Goal: Find specific page/section: Find specific page/section

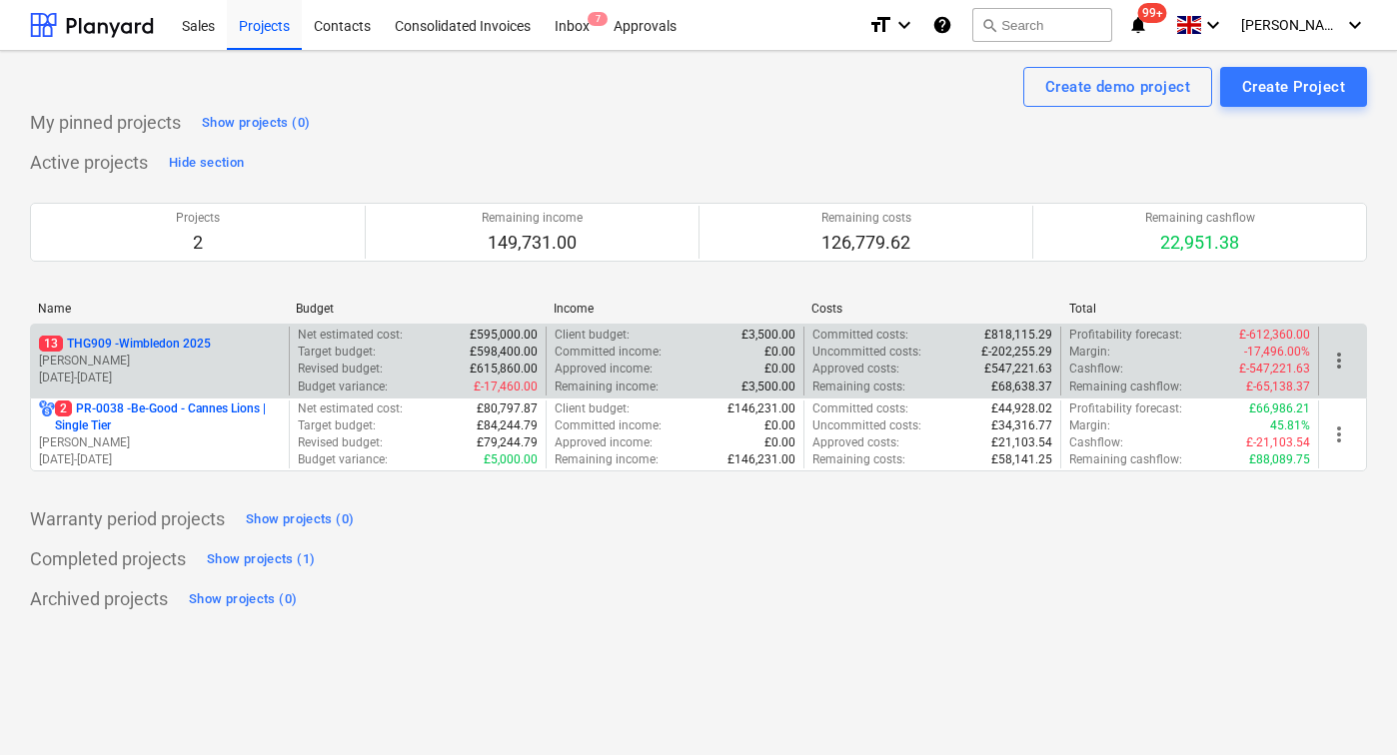
click at [158, 368] on p "[PERSON_NAME]" at bounding box center [160, 361] width 242 height 17
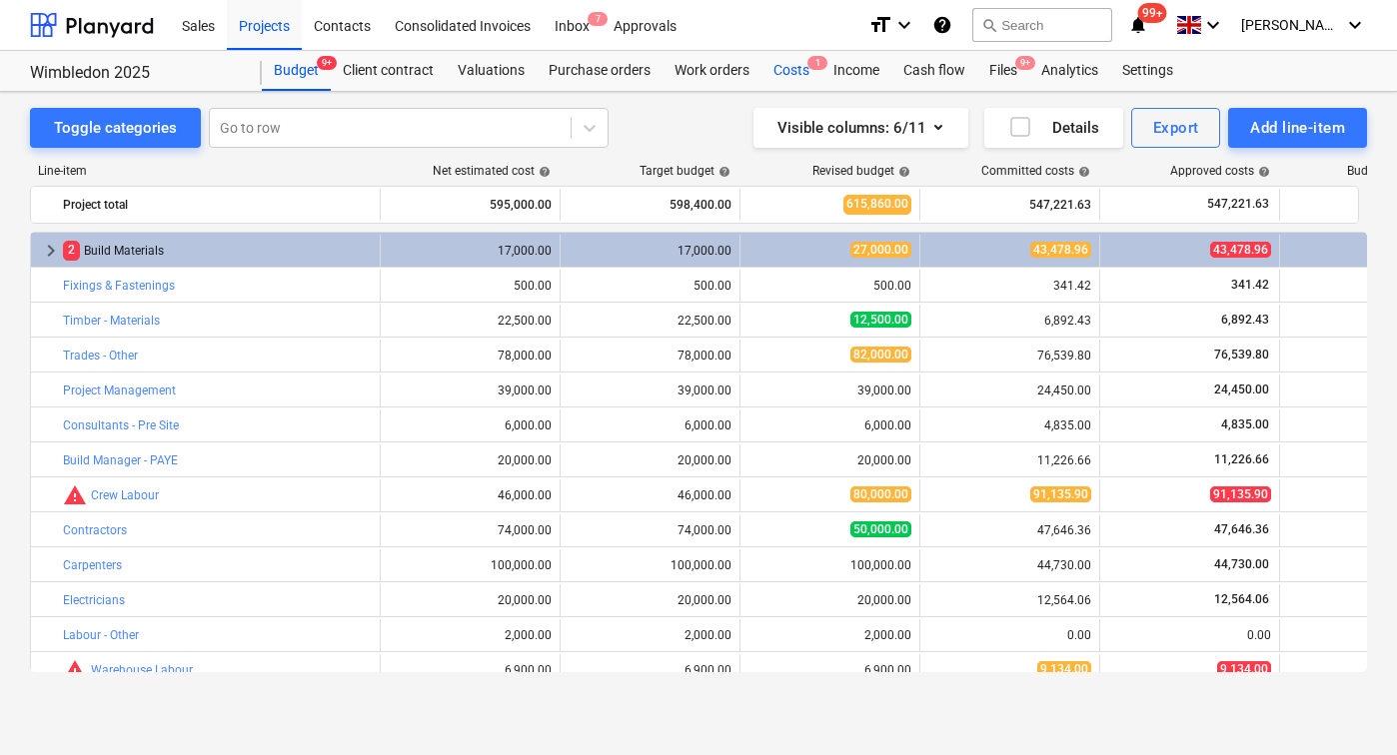
click at [778, 78] on div "Costs 1" at bounding box center [791, 71] width 60 height 40
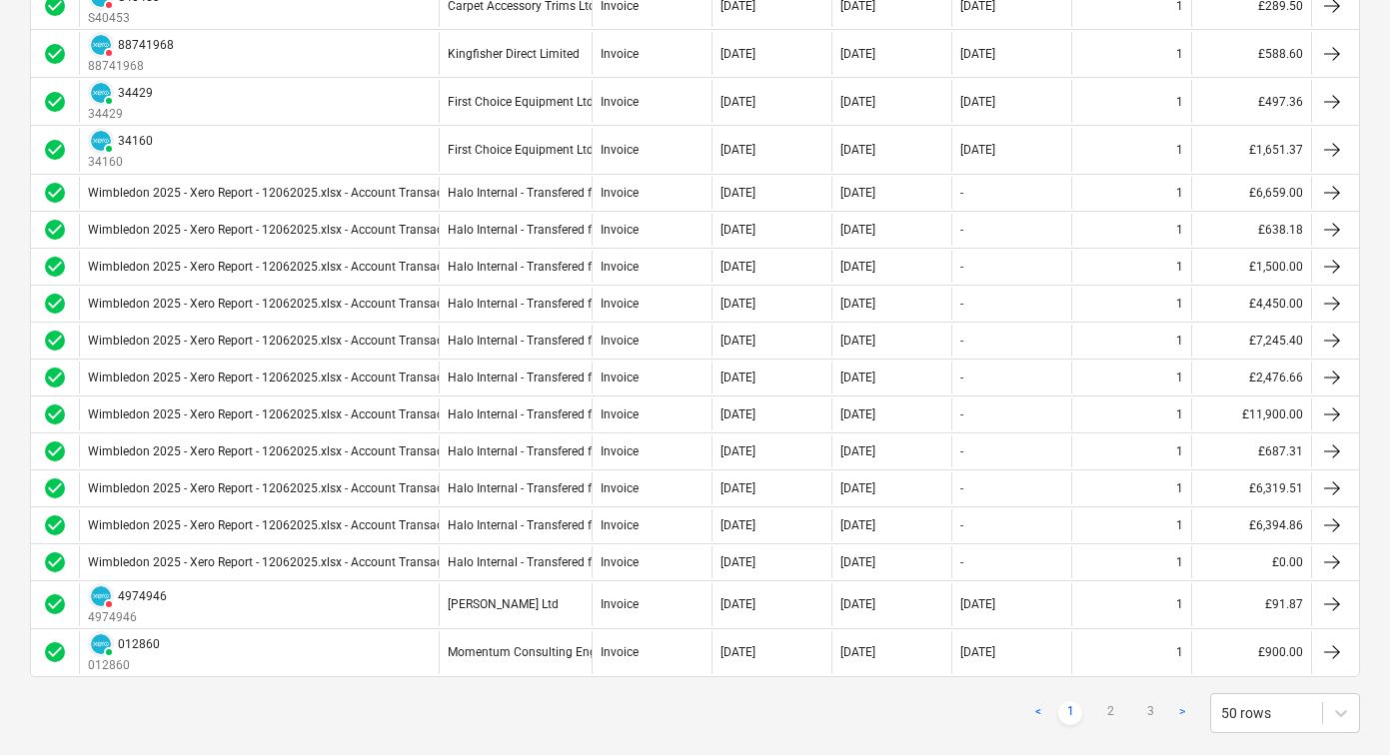
scroll to position [1862, 0]
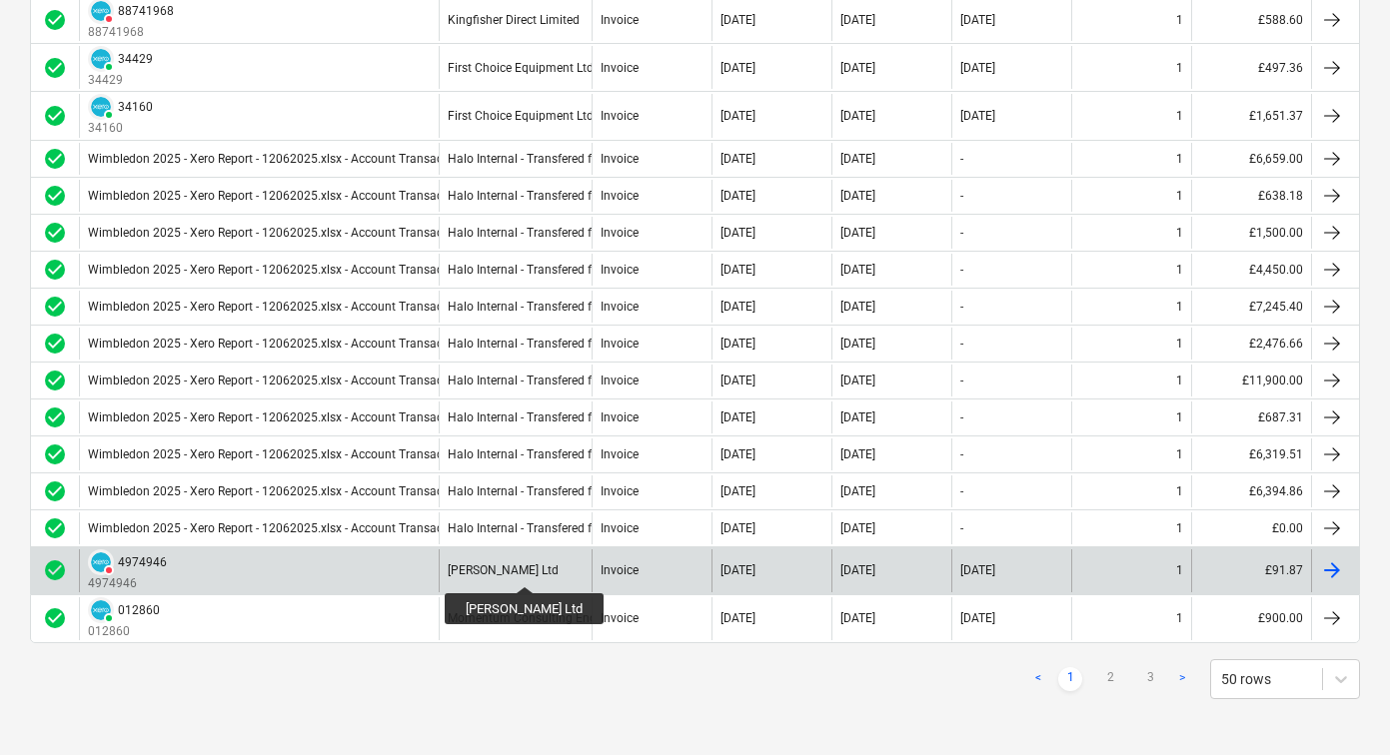
click at [518, 569] on div "[PERSON_NAME] Ltd" at bounding box center [503, 571] width 111 height 14
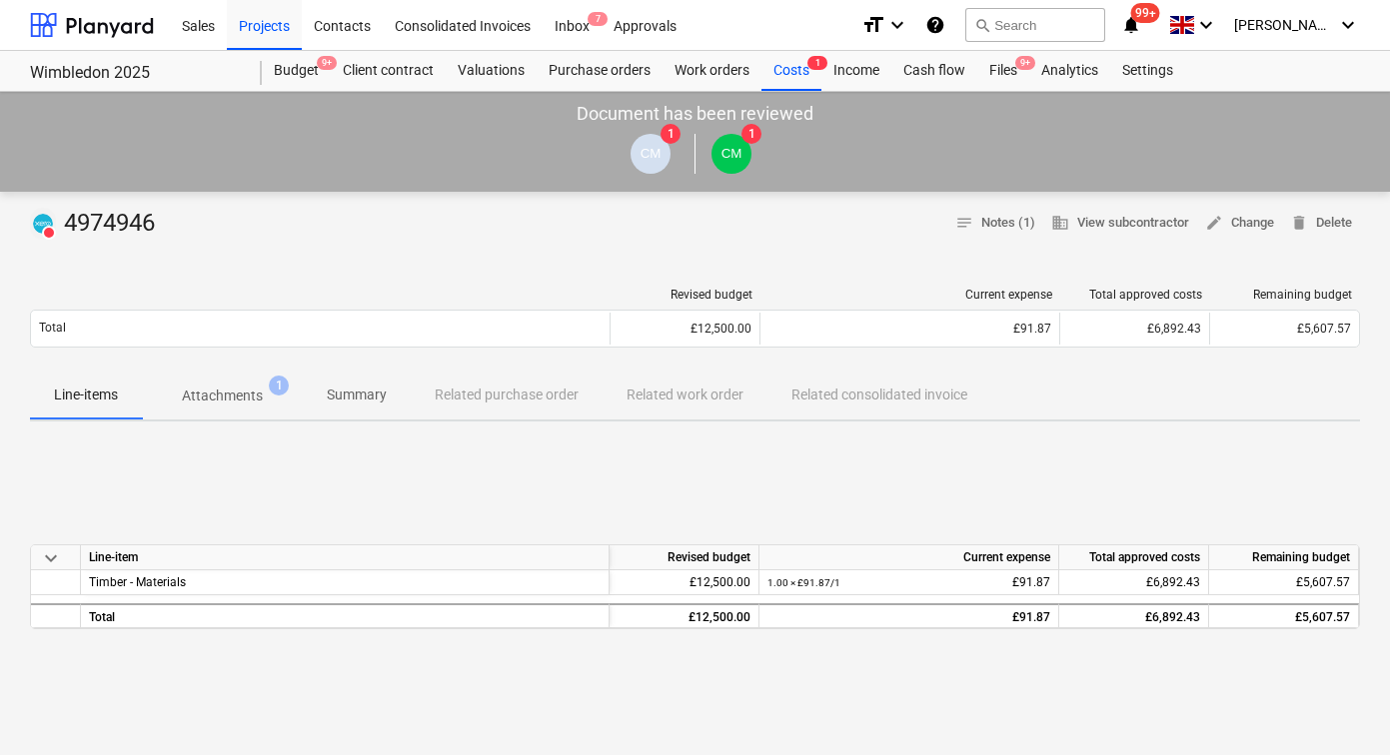
click at [222, 403] on p "Attachments" at bounding box center [222, 396] width 81 height 21
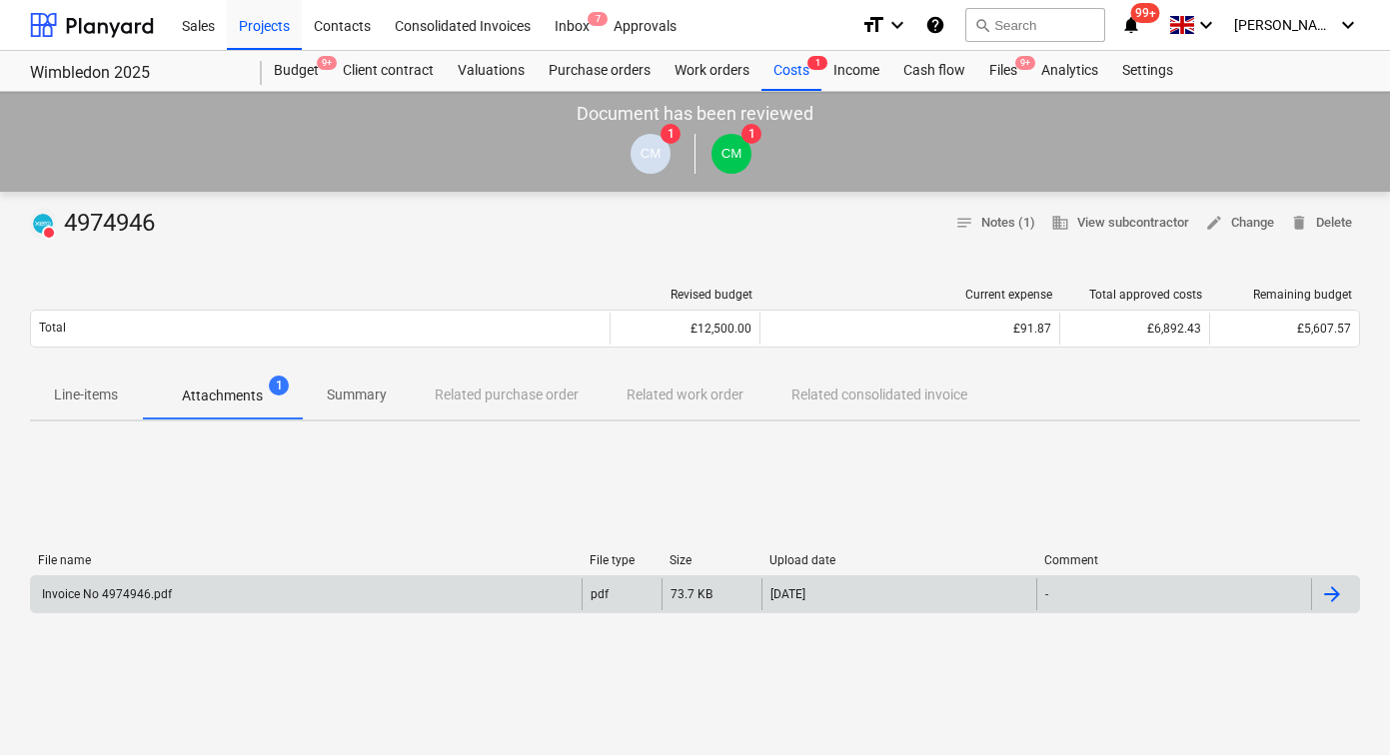
click at [258, 596] on div "Invoice No 4974946.pdf" at bounding box center [306, 595] width 551 height 32
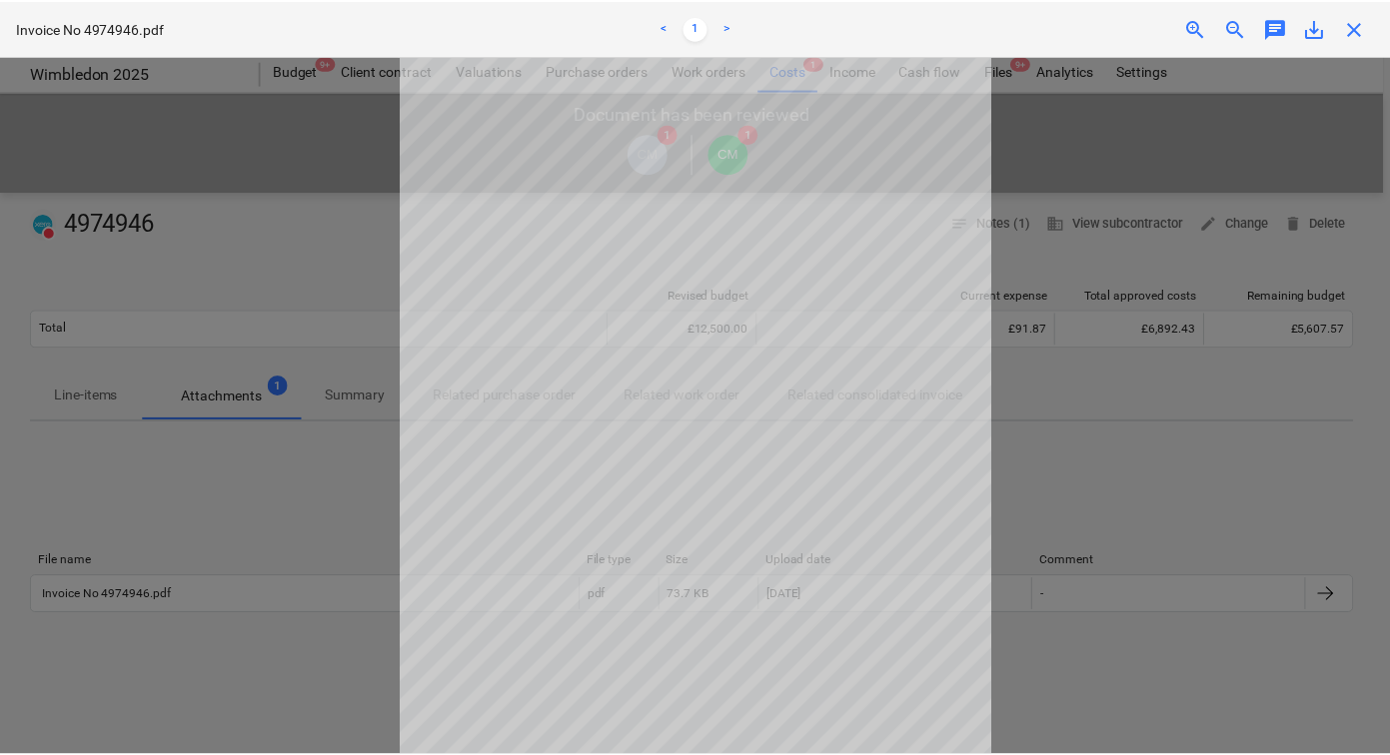
scroll to position [145, 0]
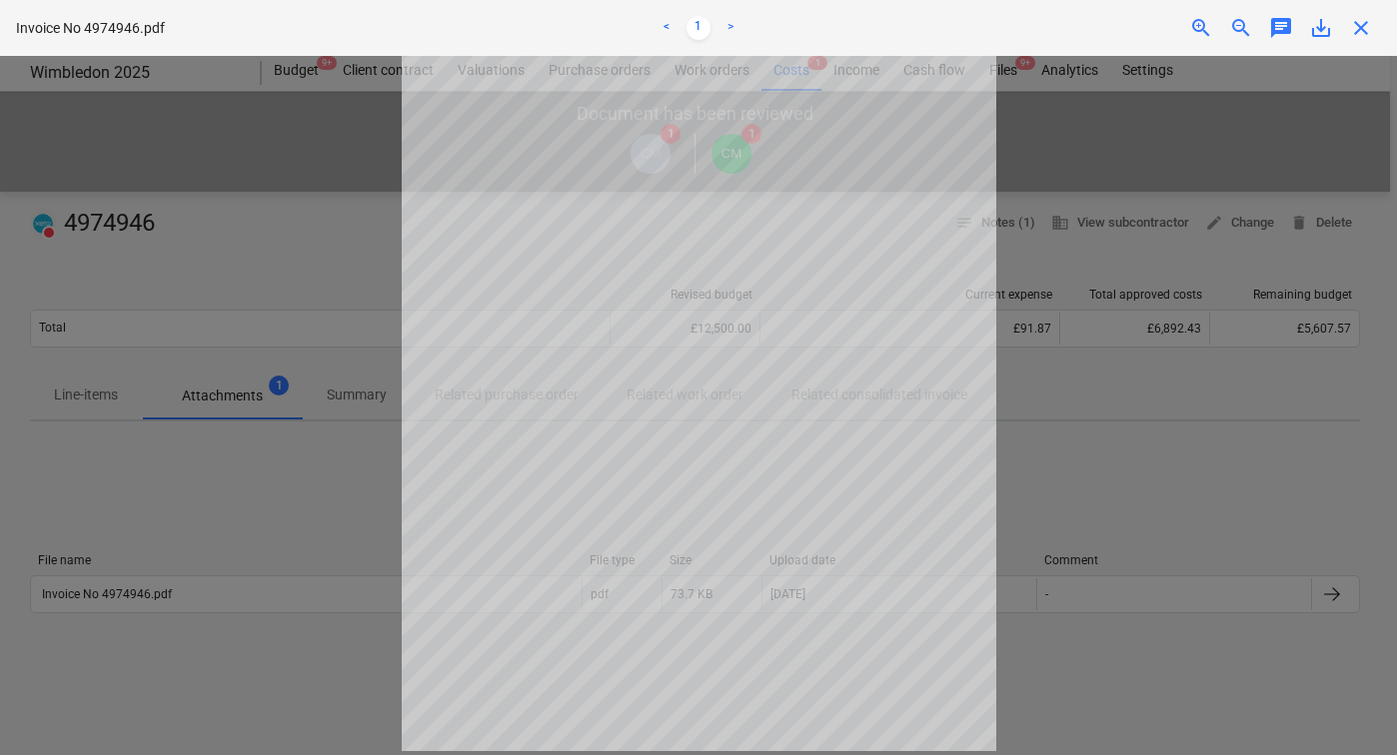
click at [1060, 453] on div at bounding box center [698, 406] width 1397 height 700
click at [1360, 28] on span "close" at bounding box center [1361, 28] width 24 height 24
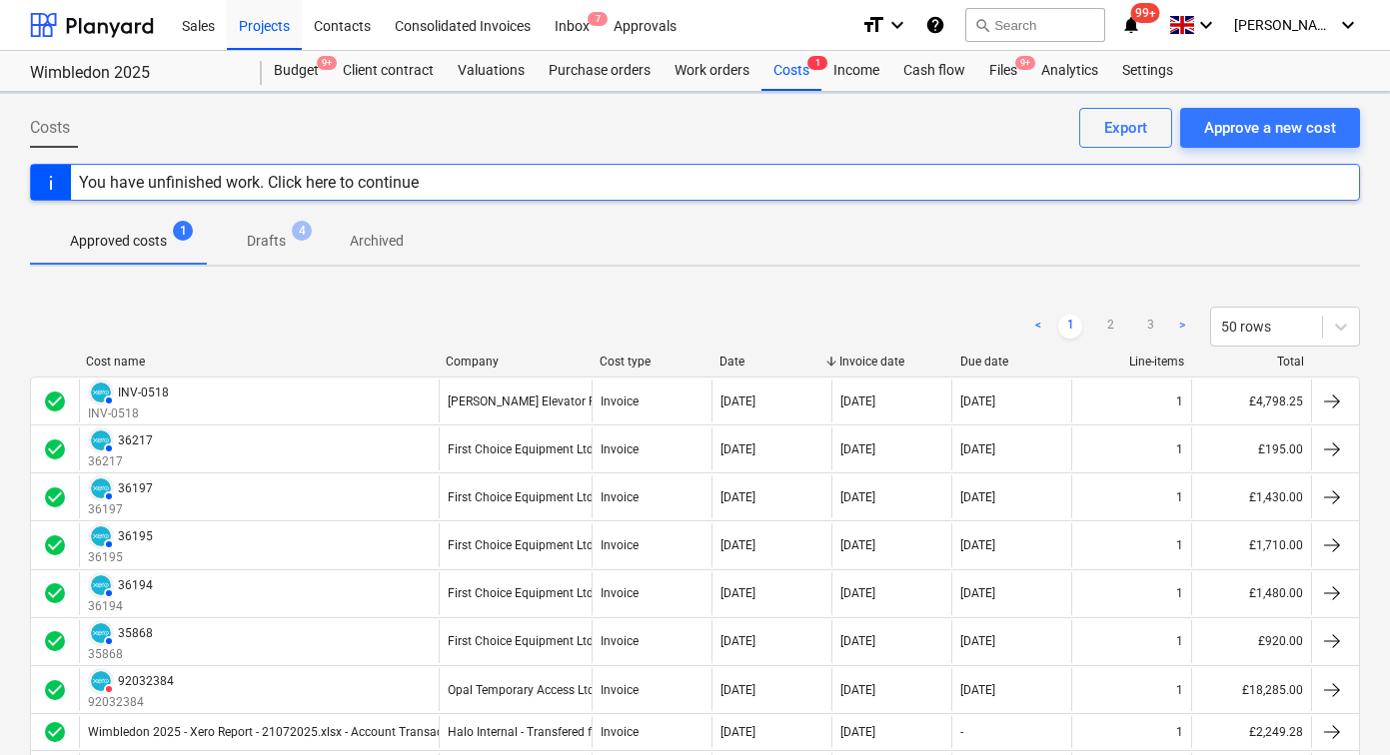
scroll to position [1862, 0]
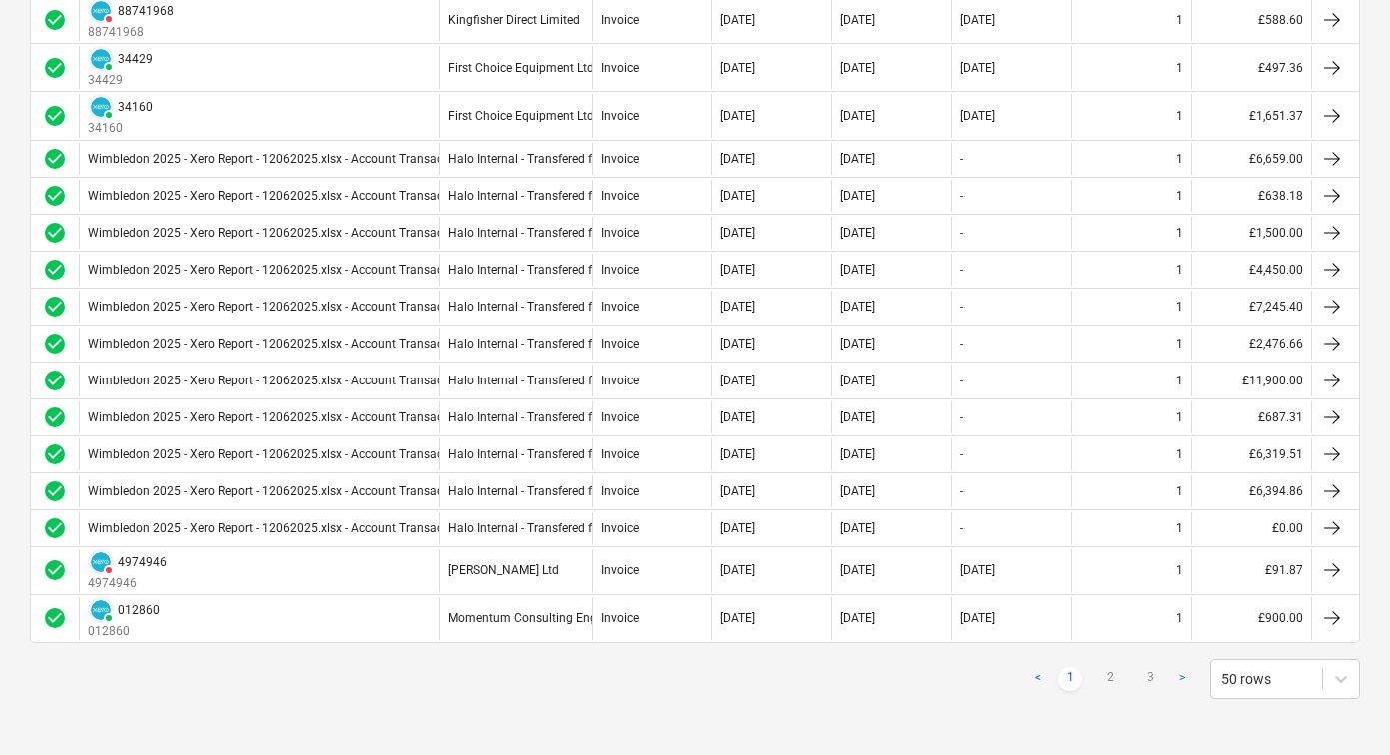
click at [1186, 678] on link ">" at bounding box center [1182, 680] width 24 height 24
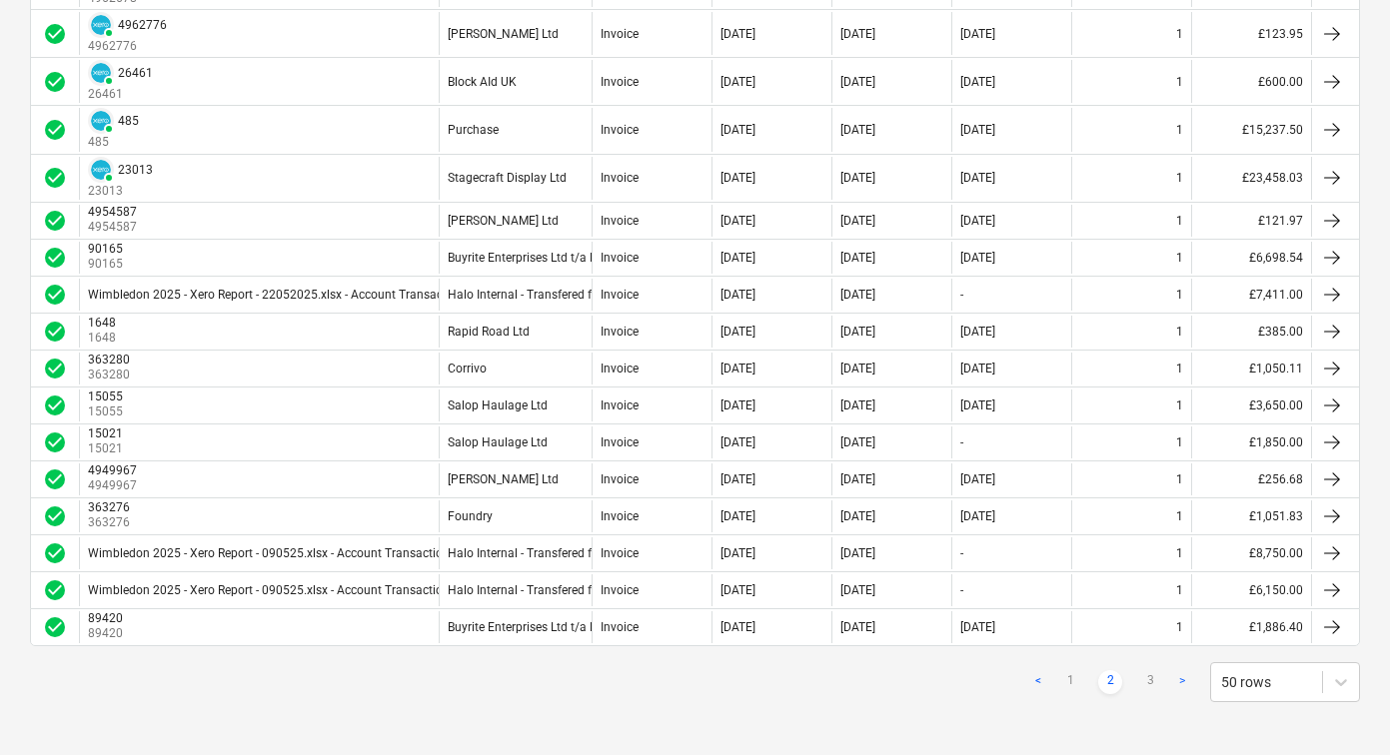
scroll to position [1851, 0]
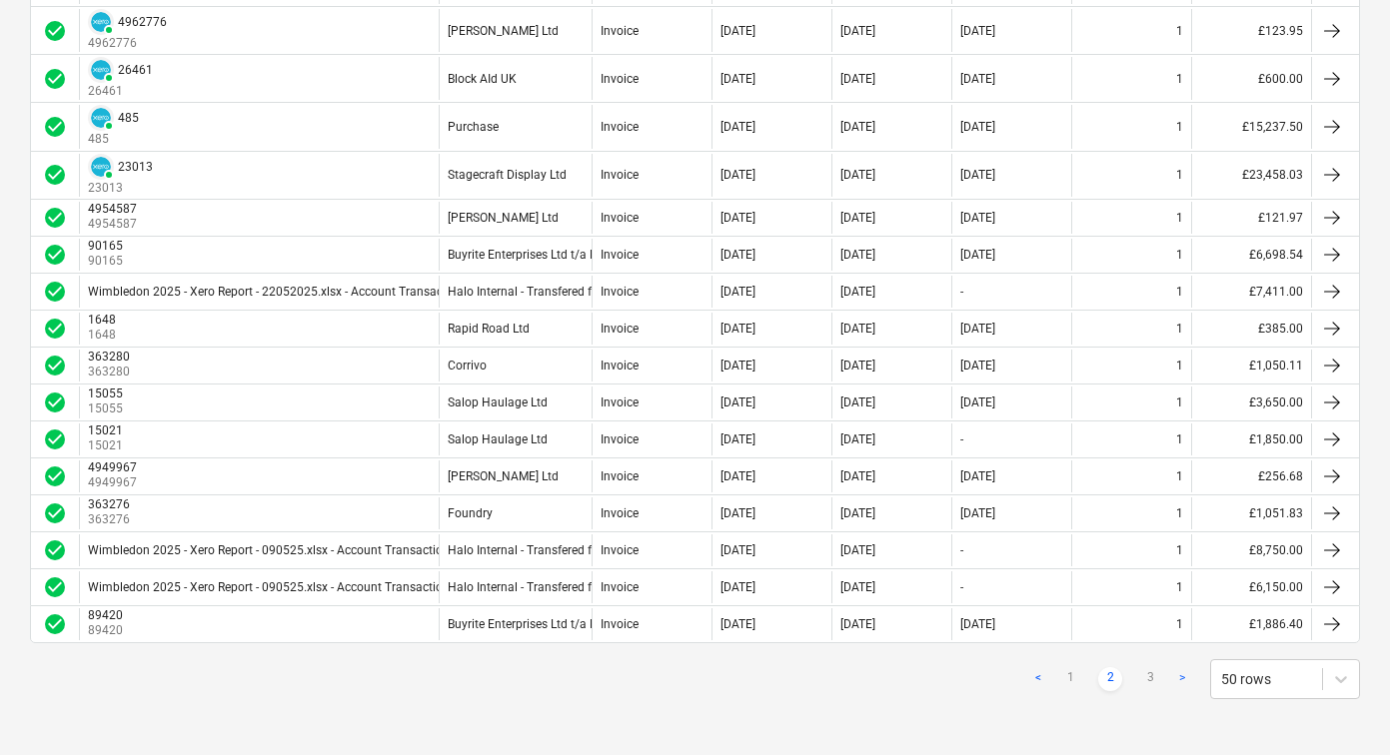
click at [1180, 680] on link ">" at bounding box center [1182, 680] width 24 height 24
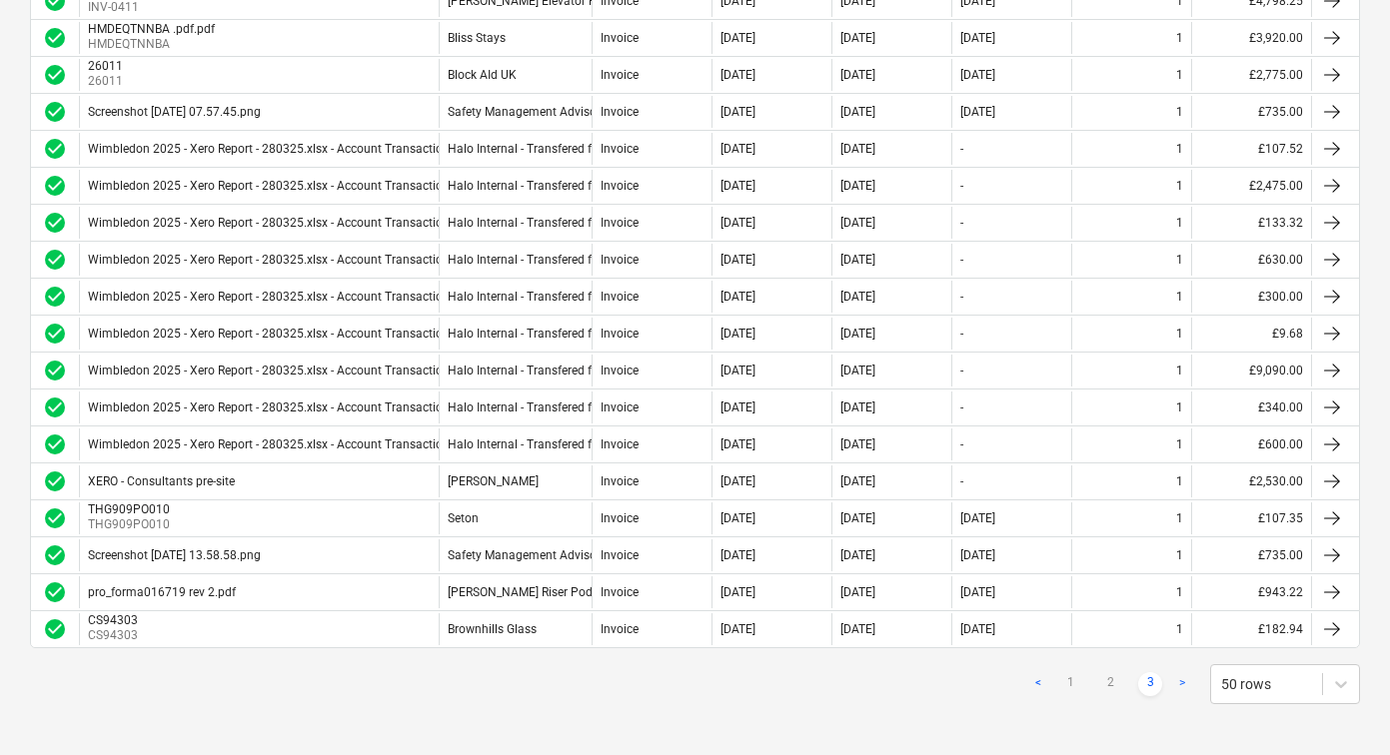
scroll to position [1472, 0]
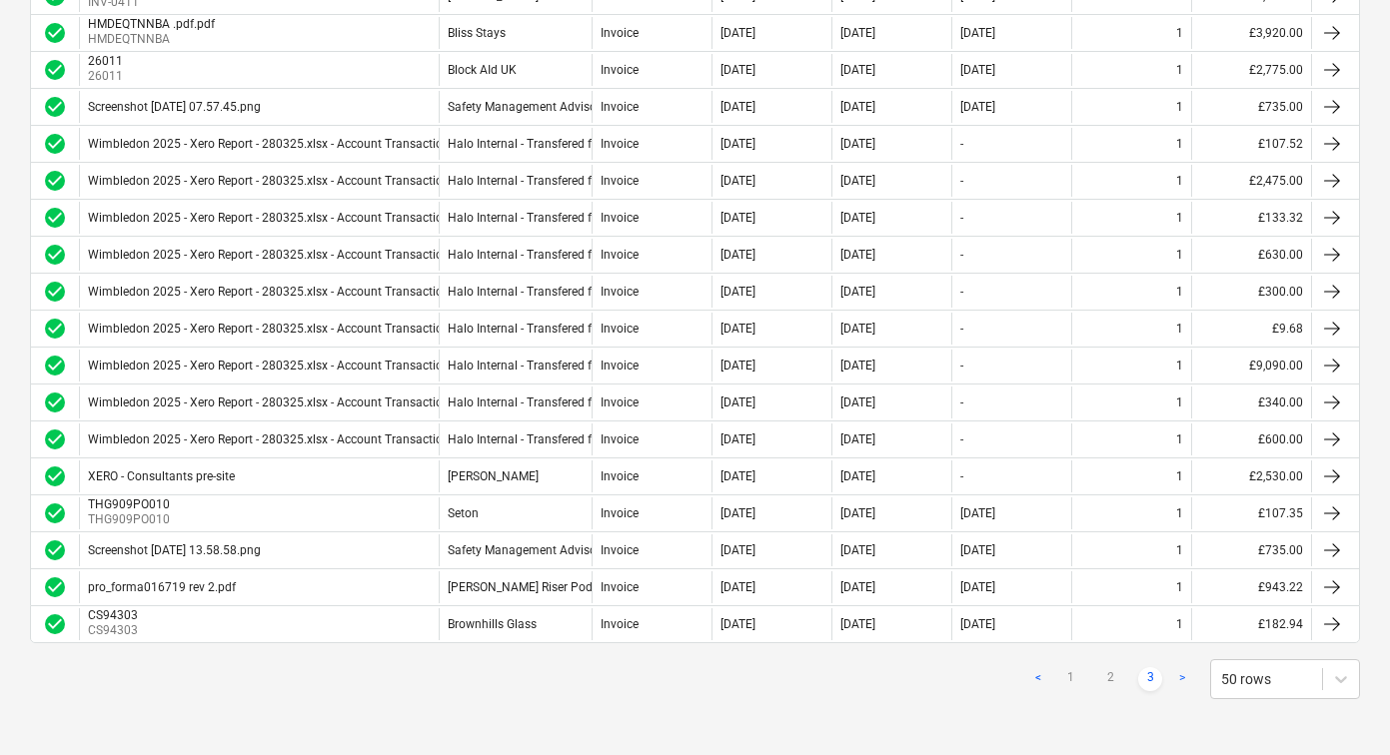
click at [1185, 672] on link ">" at bounding box center [1182, 680] width 24 height 24
click at [1036, 678] on link "<" at bounding box center [1038, 680] width 24 height 24
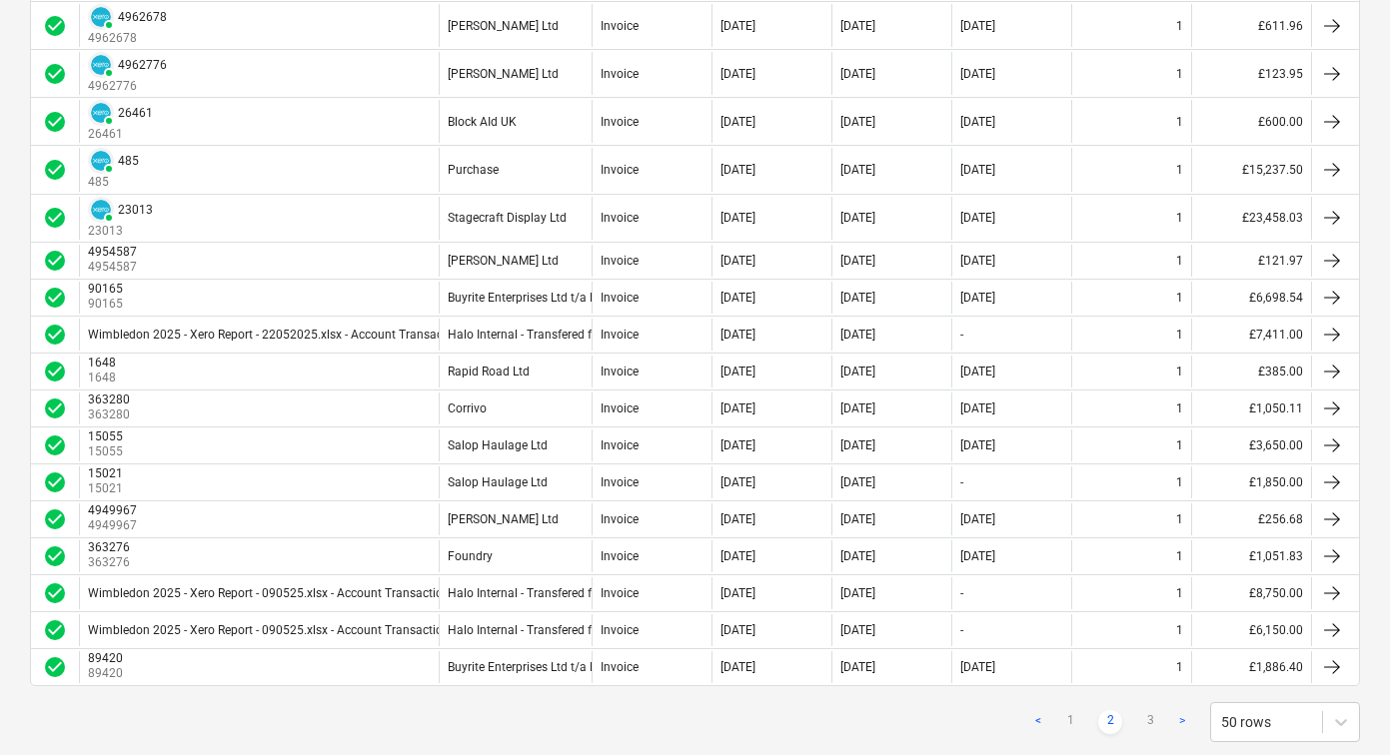
scroll to position [1851, 0]
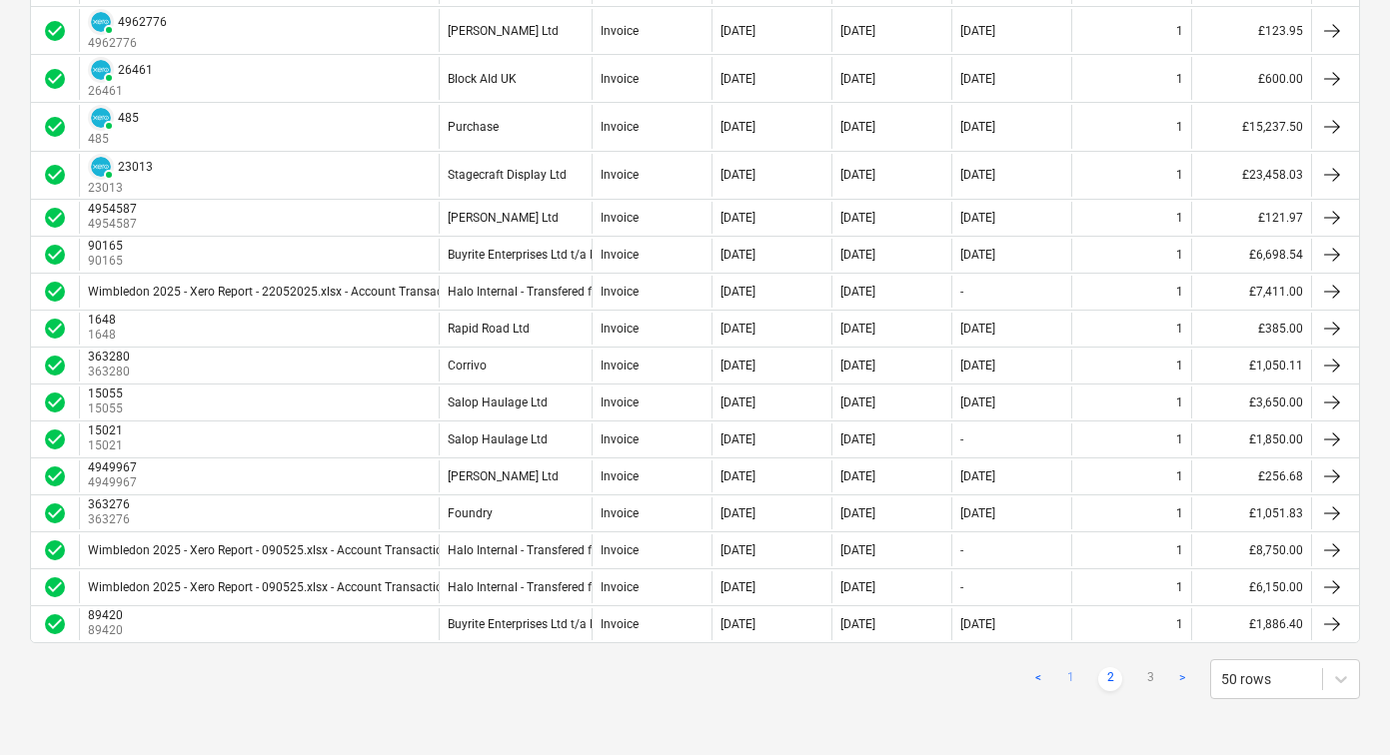
click at [1068, 676] on link "1" at bounding box center [1070, 680] width 24 height 24
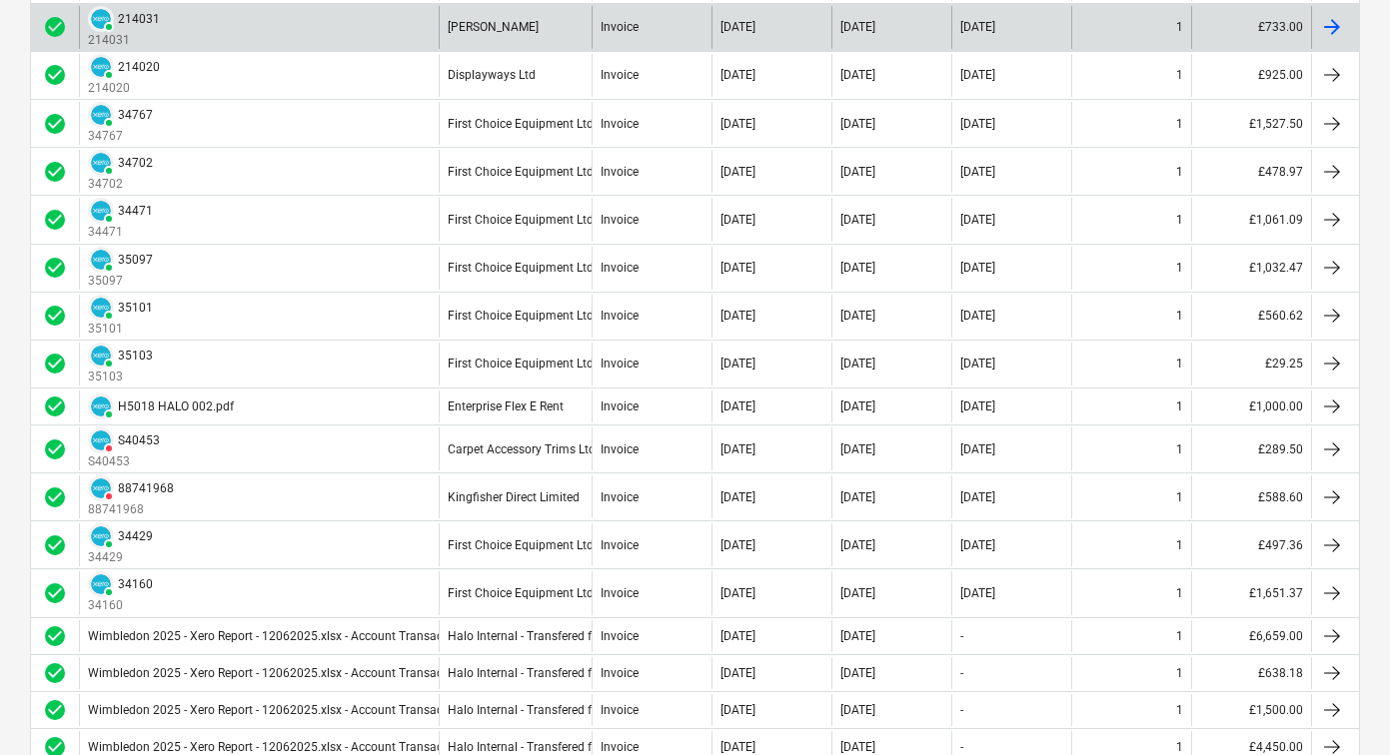
scroll to position [1367, 0]
